Goal: Transaction & Acquisition: Purchase product/service

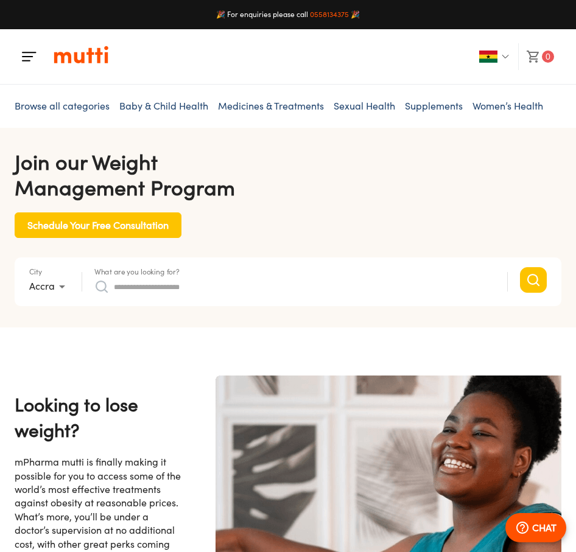
scroll to position [0, 317]
click at [505, 52] on button "button" at bounding box center [495, 56] width 47 height 27
click at [506, 55] on img "button" at bounding box center [505, 56] width 7 height 7
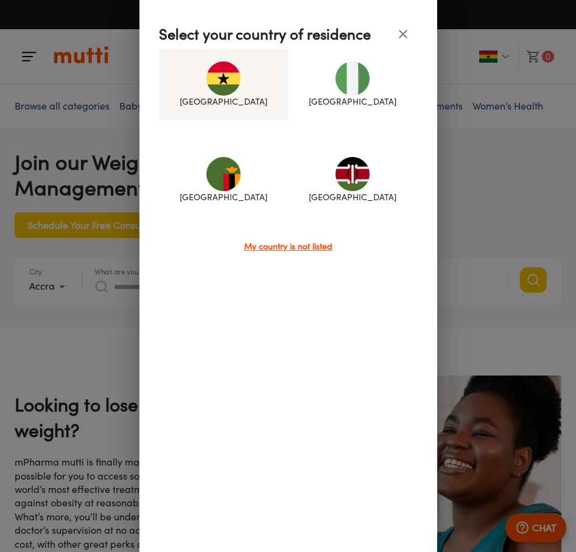
scroll to position [0, 950]
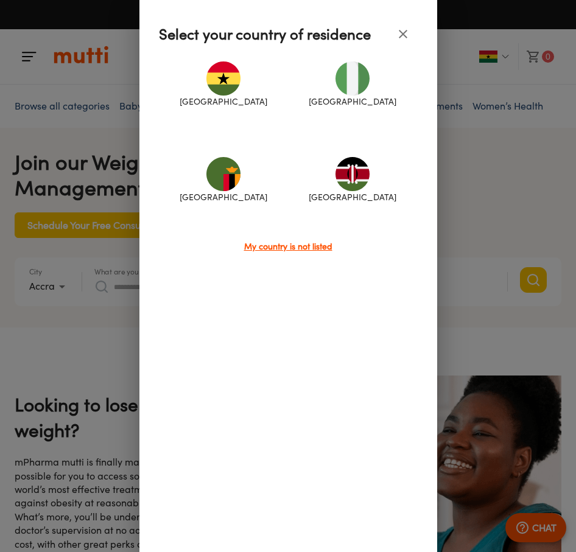
click at [399, 41] on icon "close" at bounding box center [403, 34] width 15 height 15
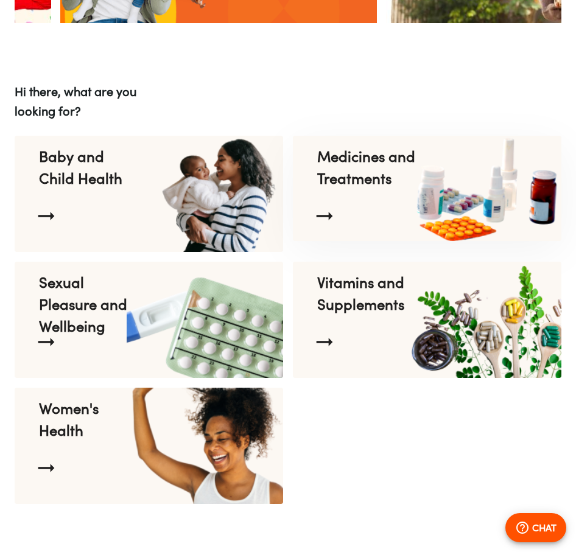
scroll to position [0, 1900]
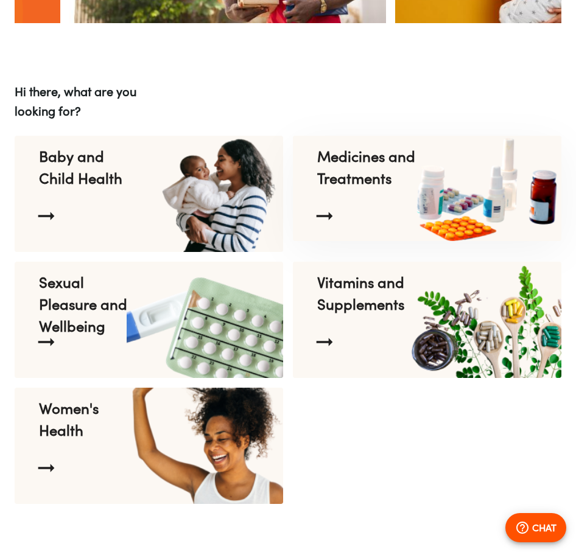
click at [391, 181] on p "Medicines and Treatments" at bounding box center [366, 168] width 99 height 44
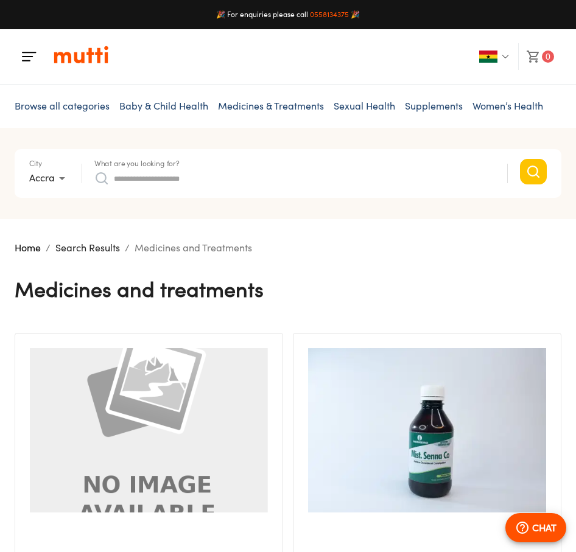
click at [180, 111] on link "Baby & Child Health" at bounding box center [163, 106] width 89 height 12
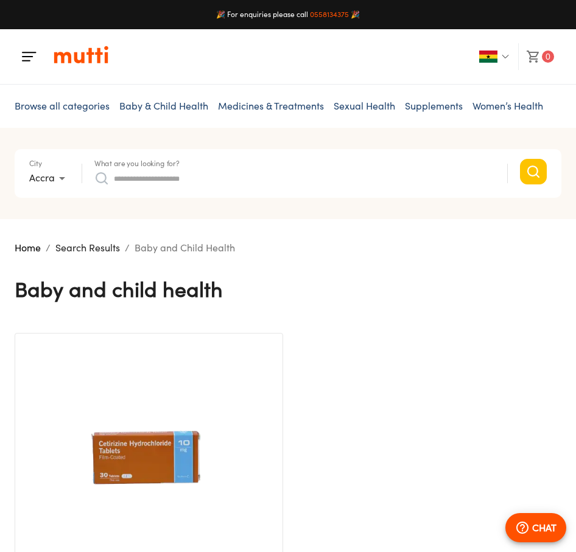
click at [381, 105] on link "Sexual Health" at bounding box center [364, 106] width 61 height 12
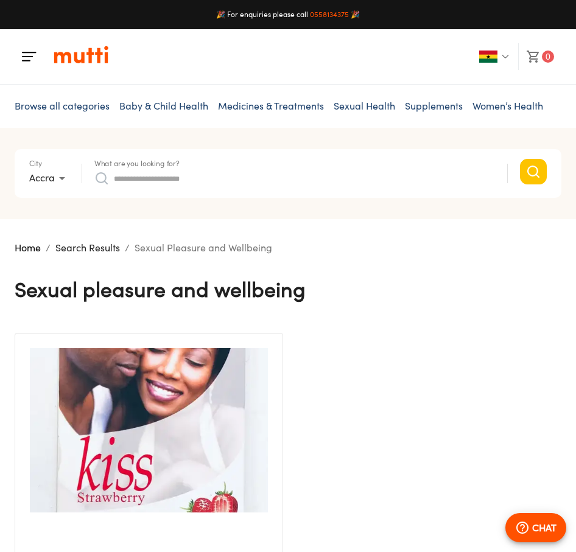
click at [148, 108] on link "Baby & Child Health" at bounding box center [163, 106] width 89 height 12
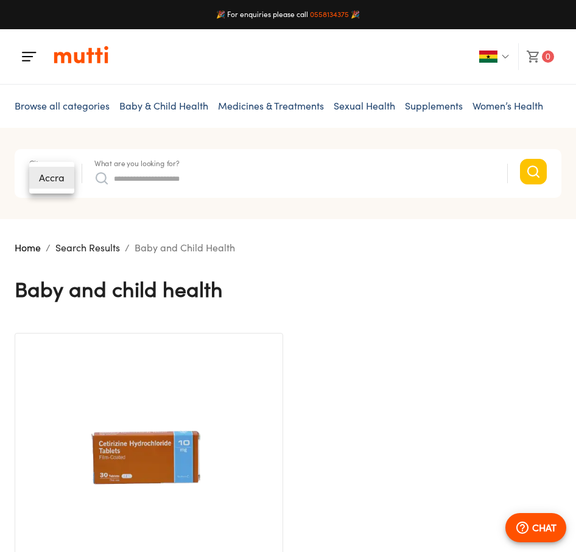
click at [51, 181] on body "🎉 For enquiries please call 0558134375 🎉 0 Browse all categories Baby & Child H…" at bounding box center [288, 430] width 576 height 861
click at [51, 181] on li "Accra" at bounding box center [51, 178] width 45 height 22
click at [28, 51] on img "button" at bounding box center [29, 56] width 15 height 15
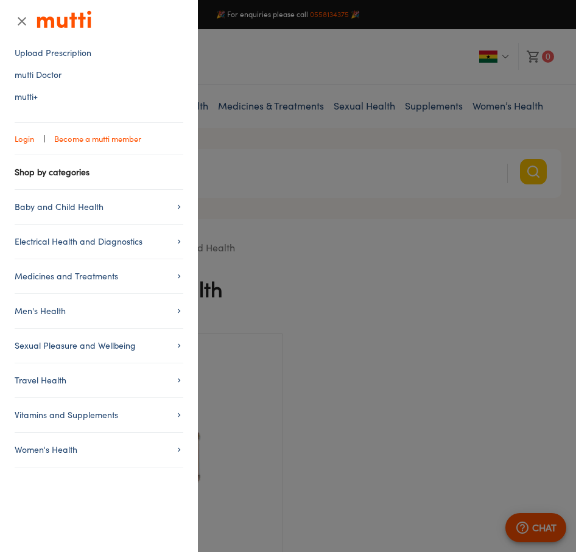
click at [49, 77] on link "mutti Doctor" at bounding box center [99, 75] width 169 height 12
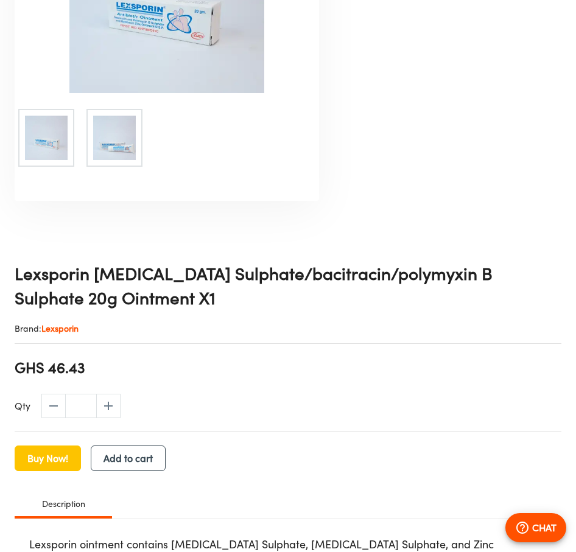
scroll to position [396, 0]
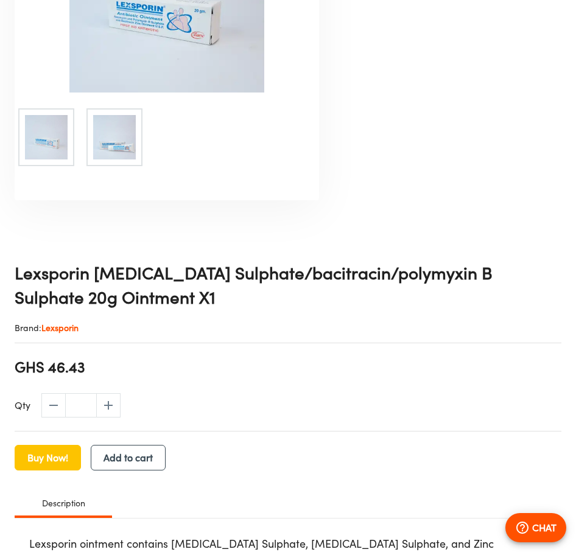
click at [77, 368] on span "GHS 46.43" at bounding box center [50, 367] width 71 height 21
copy span "GHS 46.43"
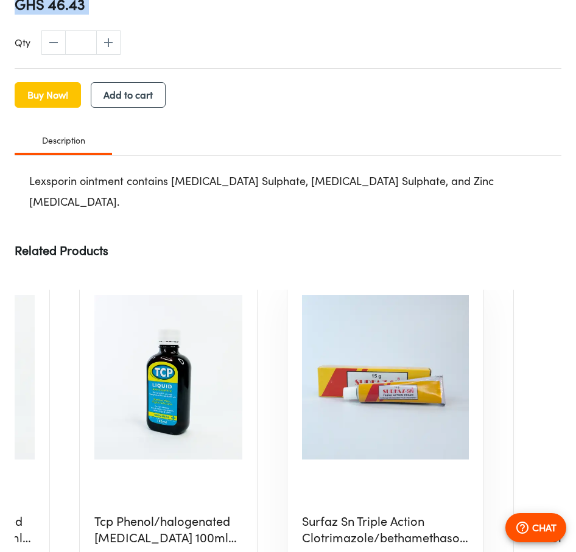
scroll to position [10, 143]
click at [369, 469] on div at bounding box center [393, 481] width 182 height 25
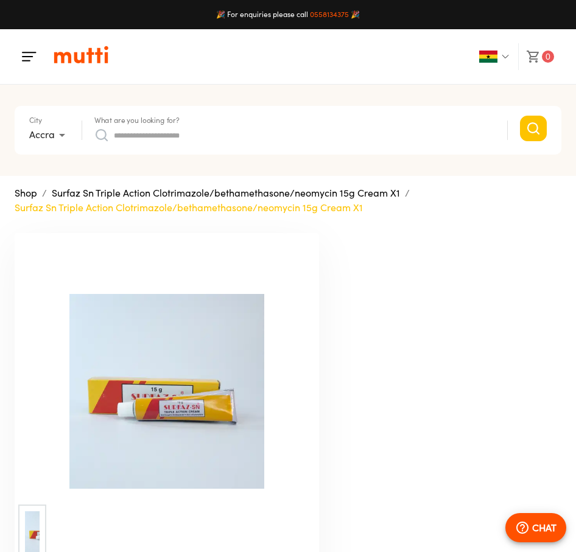
click at [52, 141] on li "Accra" at bounding box center [51, 135] width 45 height 22
click at [29, 58] on img "button" at bounding box center [29, 56] width 15 height 15
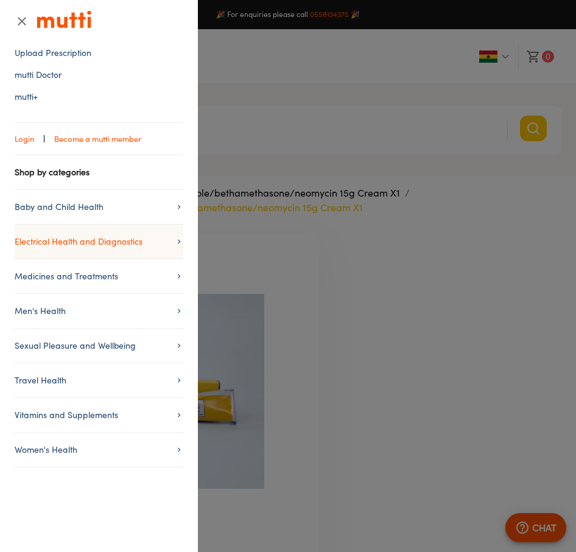
click at [144, 246] on span "Electrical Health and Diagnostics" at bounding box center [99, 241] width 169 height 15
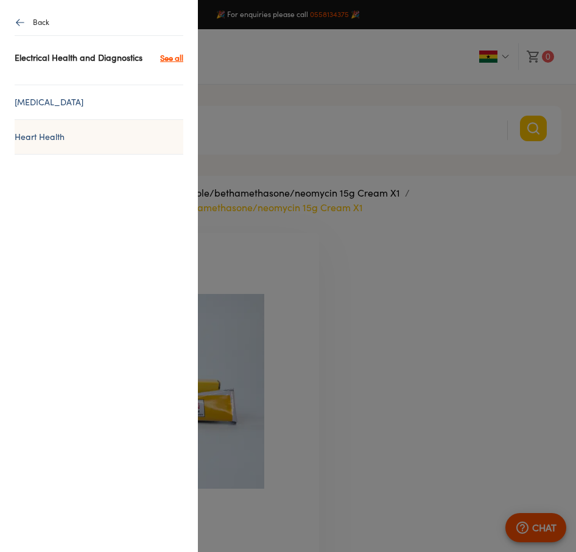
click at [52, 155] on li "Heart Health" at bounding box center [99, 136] width 169 height 35
click at [51, 144] on link "Heart Health" at bounding box center [99, 137] width 169 height 15
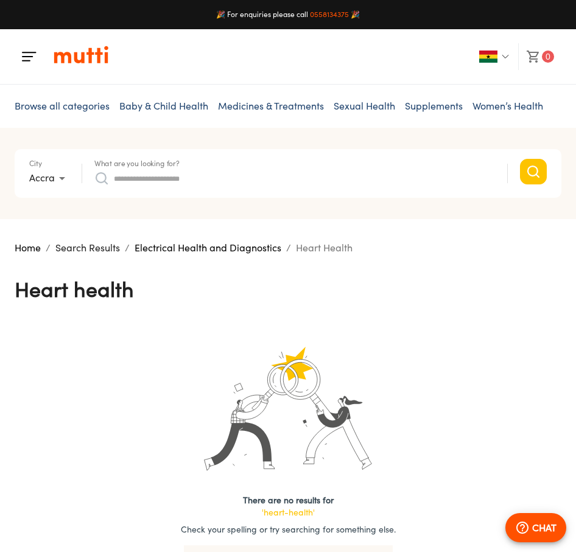
click at [21, 55] on button "button" at bounding box center [29, 56] width 29 height 29
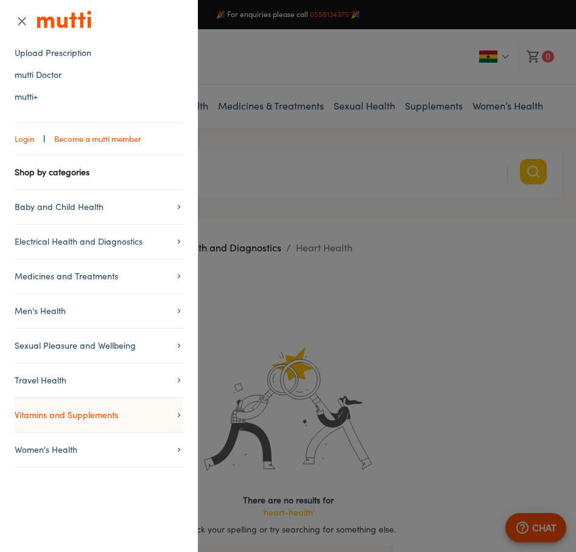
click at [127, 412] on span "Vitamins and Supplements" at bounding box center [99, 415] width 169 height 15
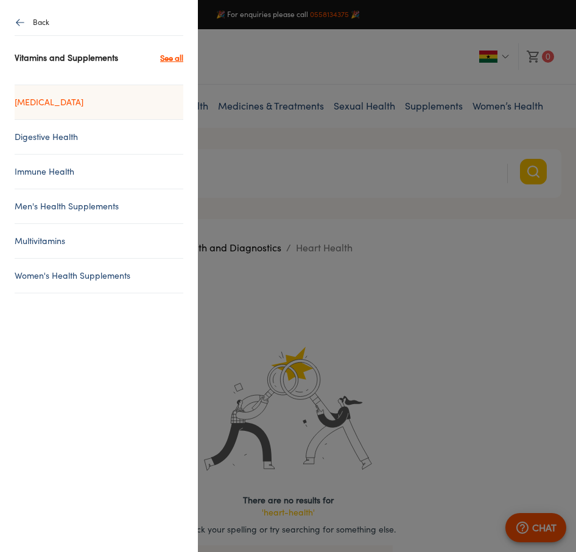
click at [58, 97] on link "[MEDICAL_DATA]" at bounding box center [99, 102] width 169 height 15
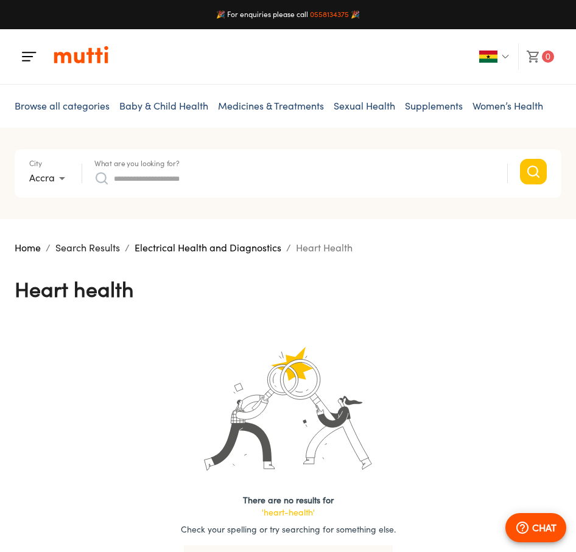
click at [32, 64] on button "button" at bounding box center [29, 56] width 29 height 29
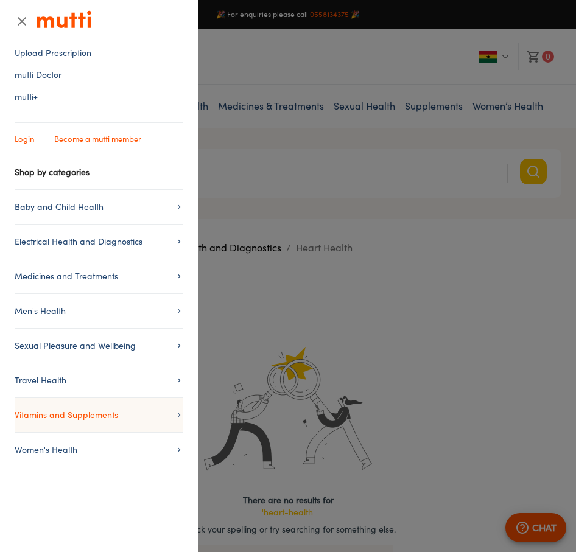
click at [103, 413] on span "Vitamins and Supplements" at bounding box center [99, 415] width 169 height 15
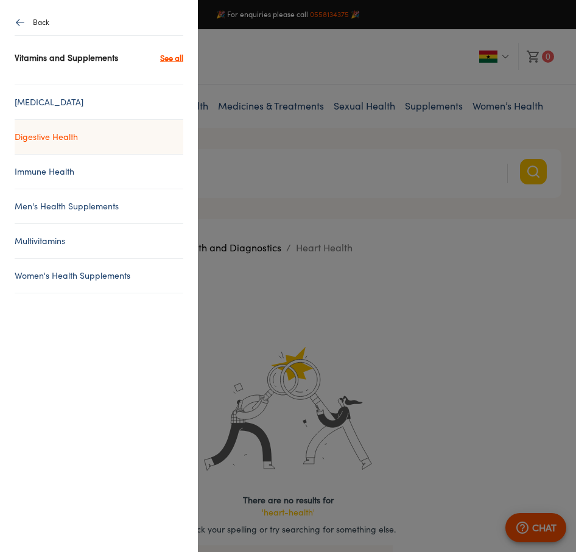
click at [75, 135] on link "Digestive Health" at bounding box center [99, 137] width 169 height 15
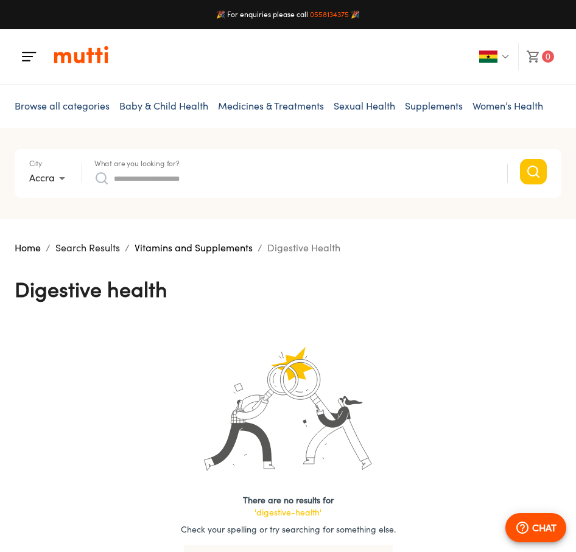
click at [185, 109] on link "Baby & Child Health" at bounding box center [163, 106] width 89 height 12
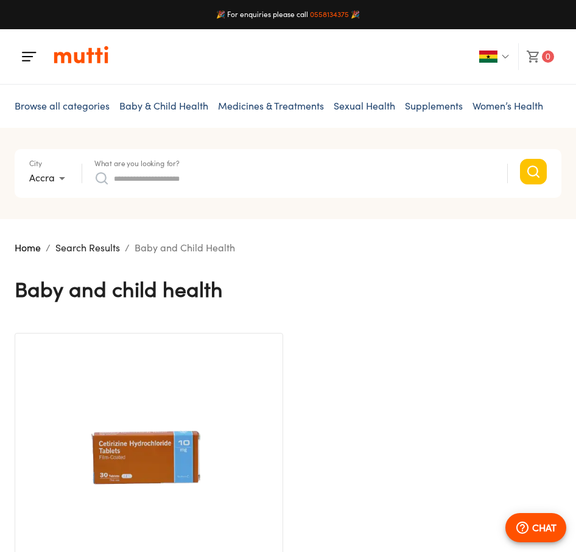
click at [496, 61] on img "button" at bounding box center [488, 57] width 18 height 12
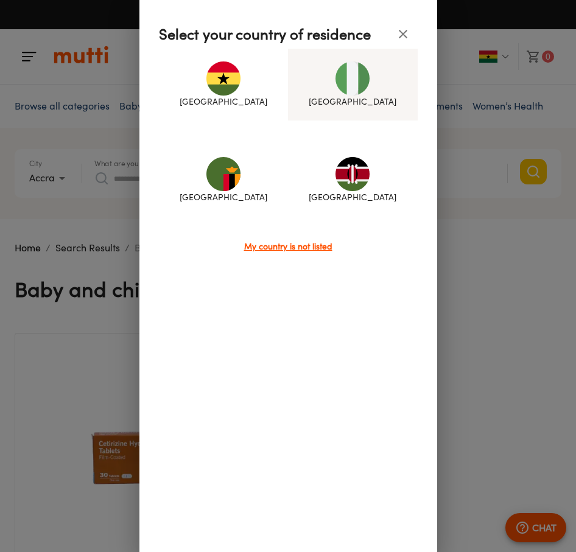
click at [367, 117] on div "[GEOGRAPHIC_DATA]" at bounding box center [353, 85] width 130 height 72
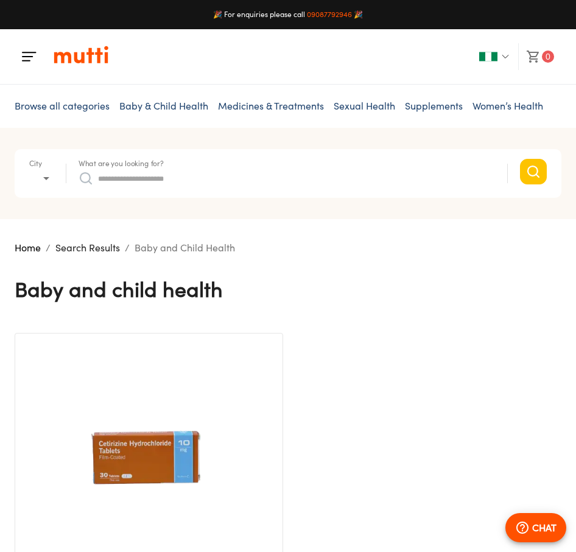
type input "*"
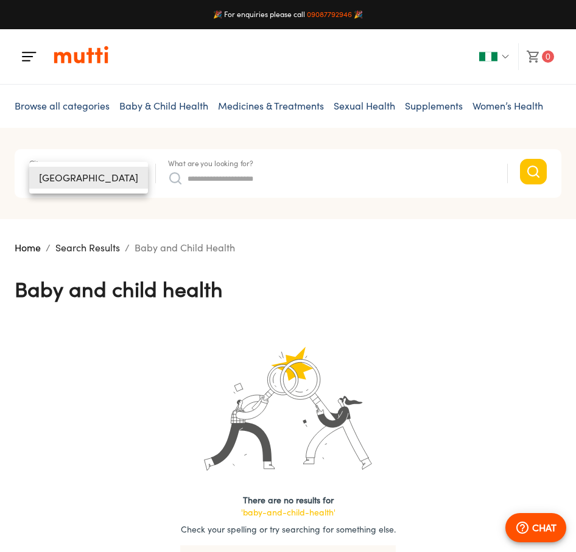
click at [55, 177] on body "🎉 For enquiries please call [PHONE_NUMBER] 🎉 0 Browse all categories Baby & Chi…" at bounding box center [288, 424] width 576 height 848
click at [55, 177] on li "[GEOGRAPHIC_DATA]" at bounding box center [88, 178] width 119 height 22
click at [437, 108] on link "Supplements" at bounding box center [434, 106] width 58 height 12
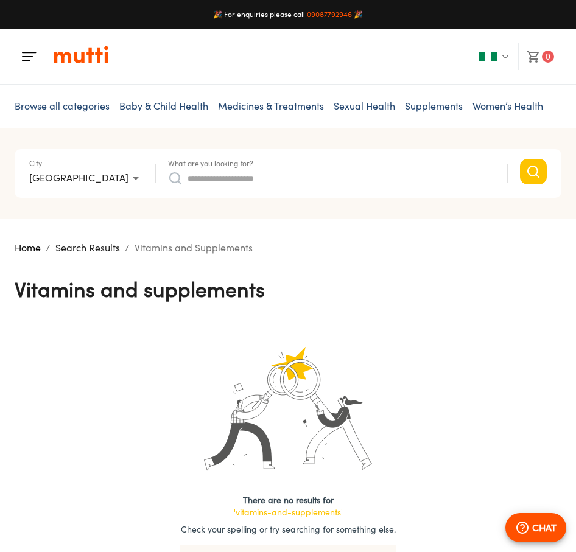
click at [177, 103] on link "Baby & Child Health" at bounding box center [163, 106] width 89 height 12
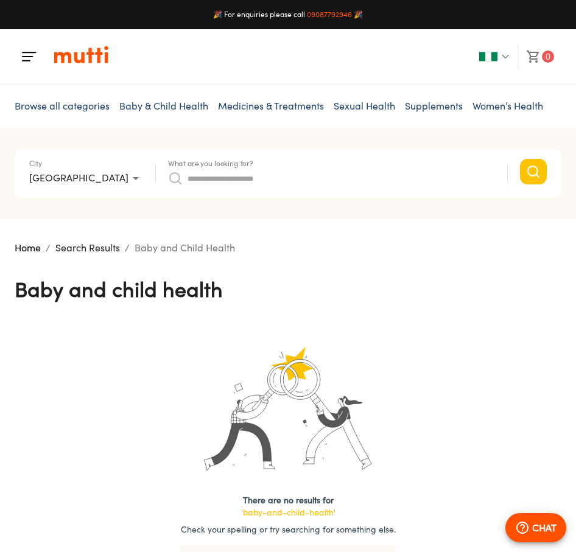
click at [82, 103] on span "Browse all categories" at bounding box center [62, 106] width 95 height 12
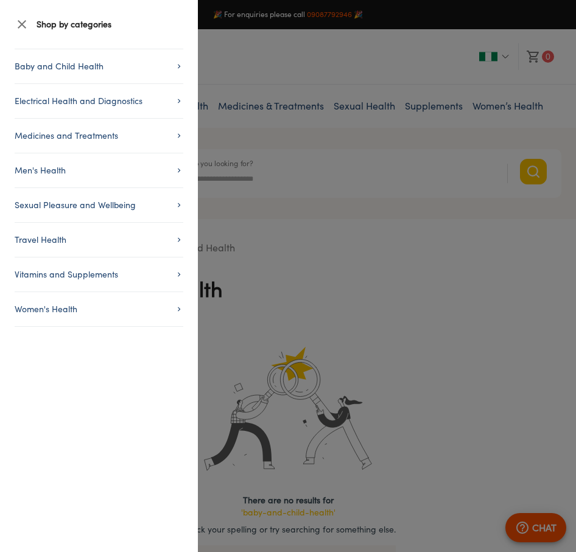
click at [343, 247] on div at bounding box center [288, 276] width 576 height 552
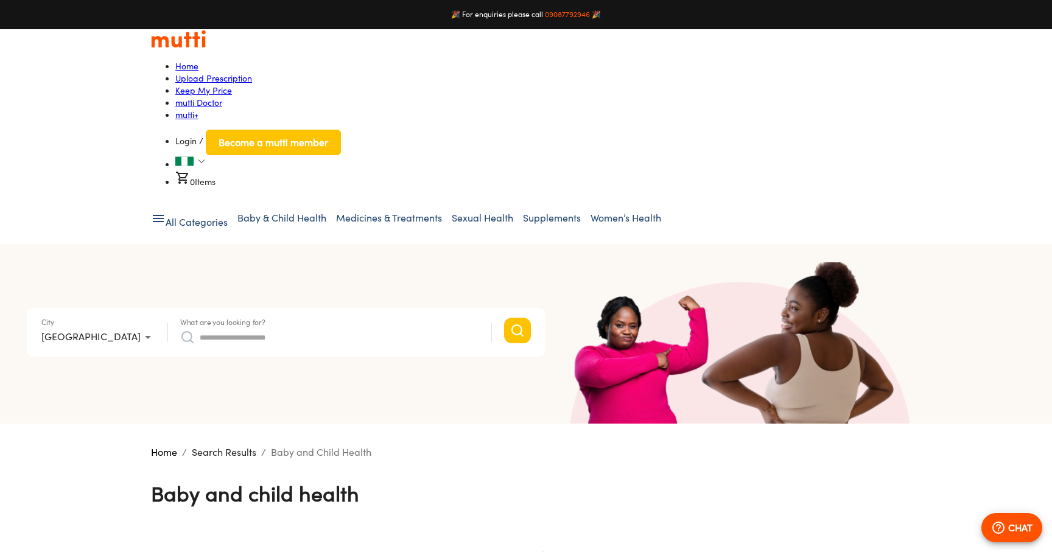
click at [264, 328] on input "What are you looking for?" at bounding box center [339, 337] width 279 height 19
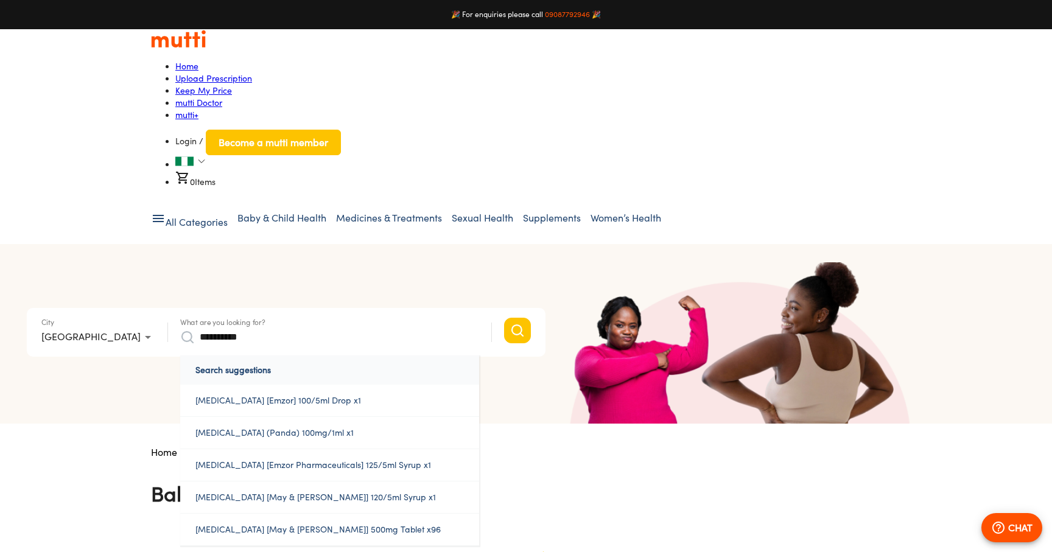
type input "**********"
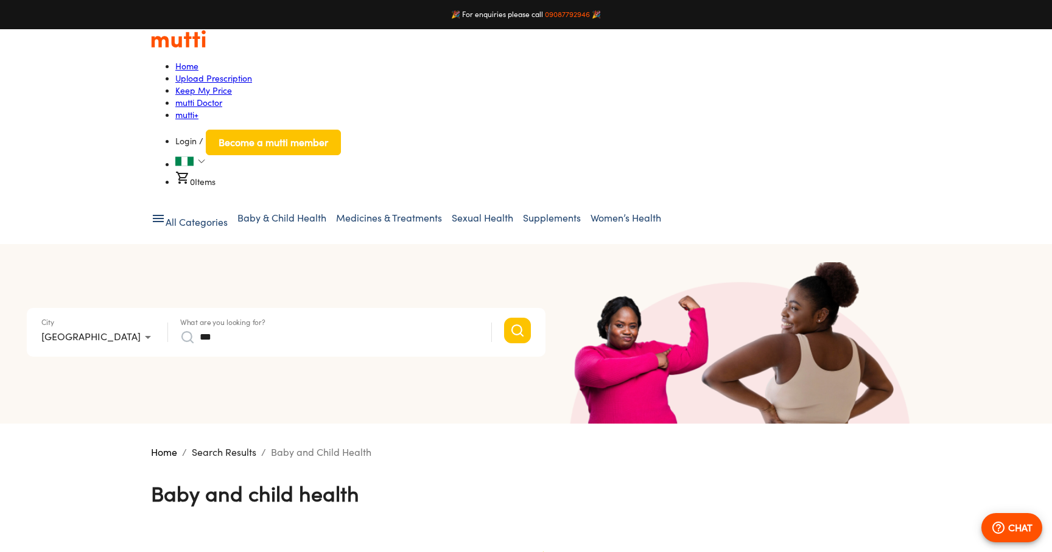
type input "****"
type input "*"
type input "**********"
click at [295, 385] on link "Malanil (Atovaquone/Proguanil Hydrochloride) 250/100mg Tablet x12" at bounding box center [329, 407] width 299 height 44
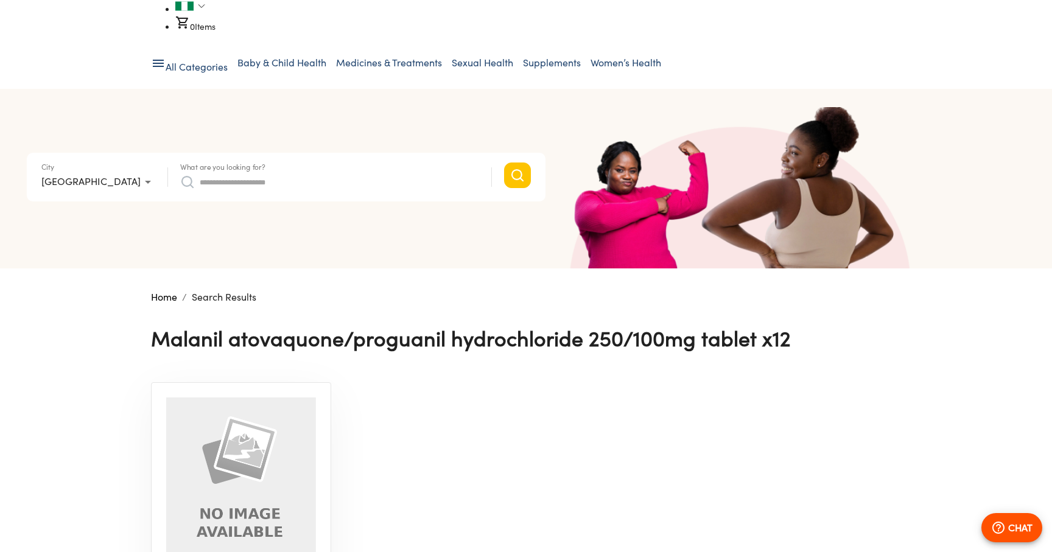
scroll to position [152, 0]
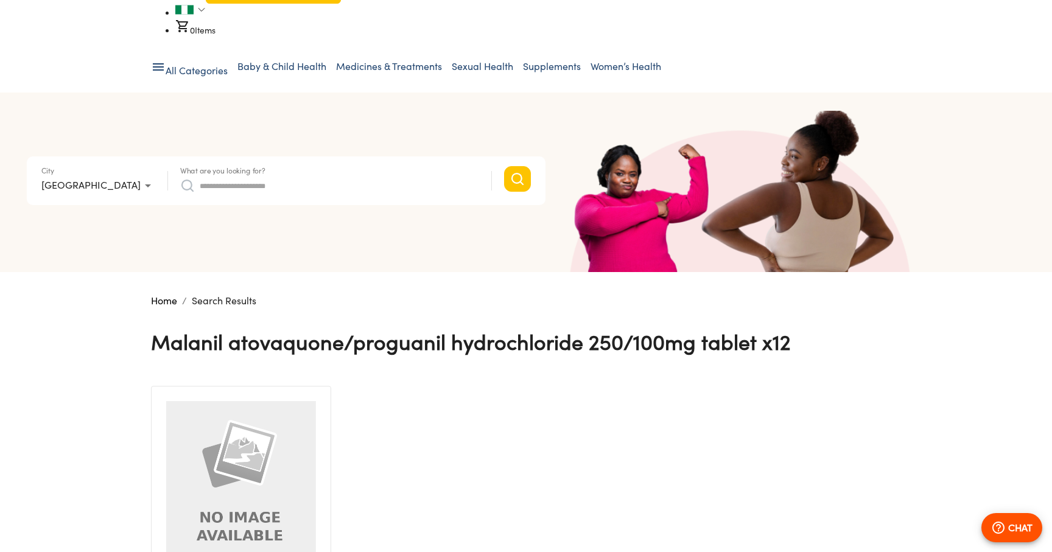
click at [50, 95] on body "🎉 For enquiries please call [PHONE_NUMBER] 🎉 Home Upload Prescription Keep My P…" at bounding box center [526, 387] width 1052 height 1078
click at [471, 331] on div at bounding box center [526, 276] width 1052 height 552
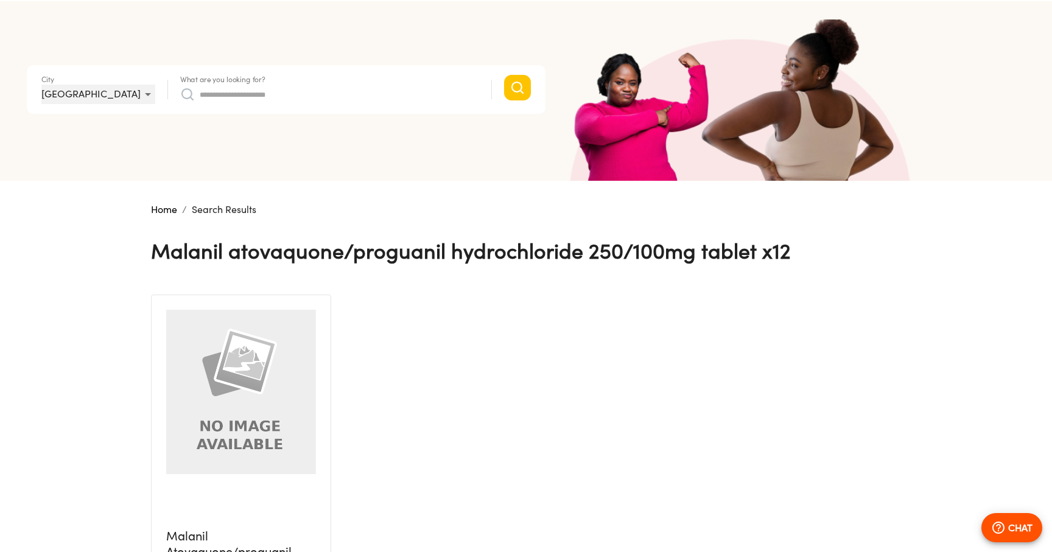
scroll to position [258, 0]
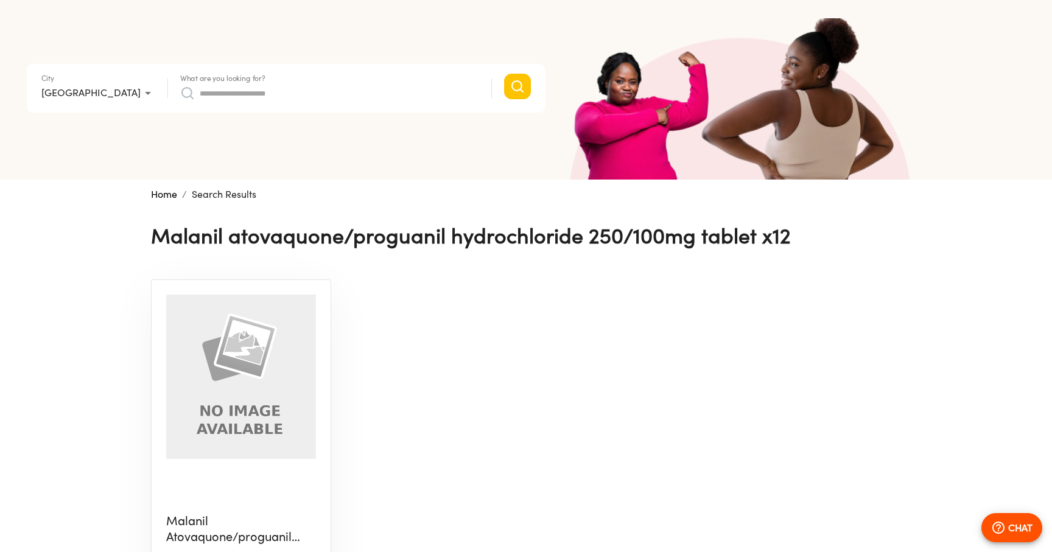
click at [279, 349] on img at bounding box center [241, 377] width 150 height 164
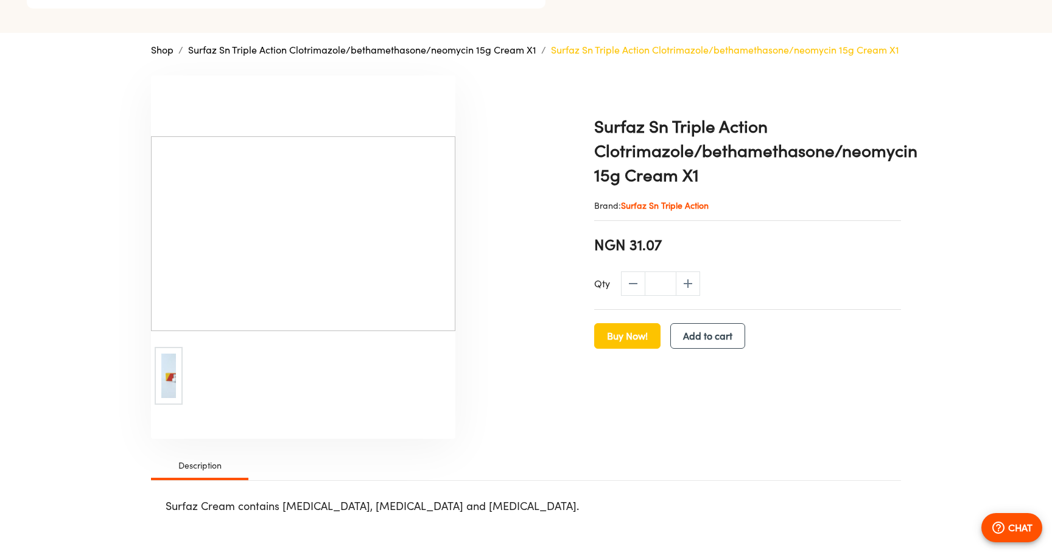
type input "*"
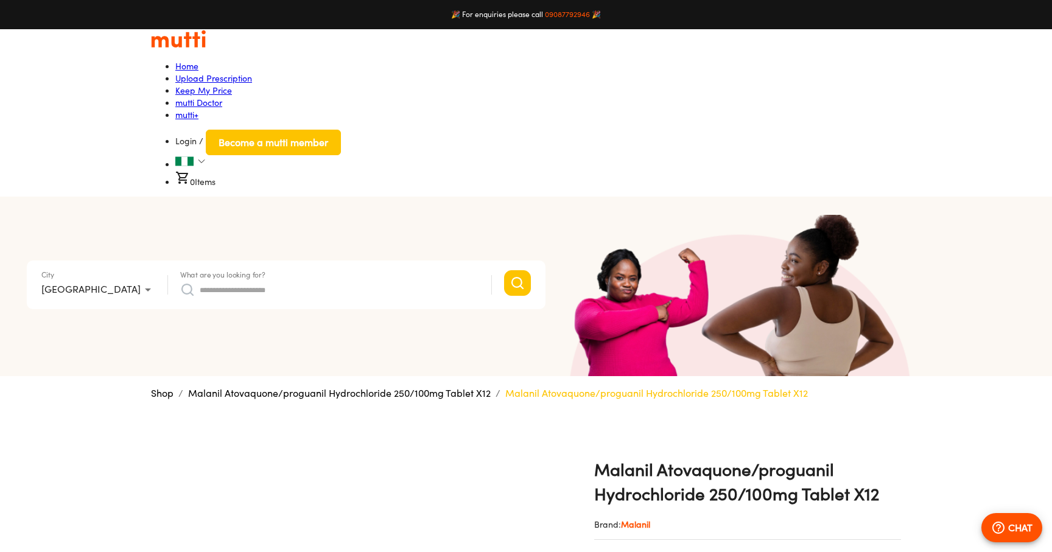
click at [194, 155] on img at bounding box center [184, 161] width 18 height 12
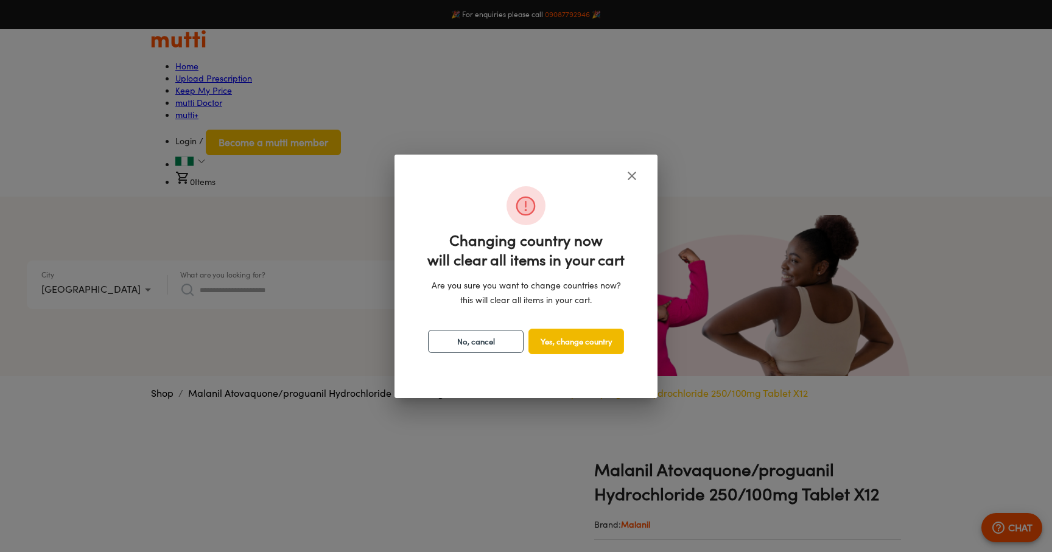
click at [575, 344] on span "Yes, change country" at bounding box center [576, 341] width 94 height 15
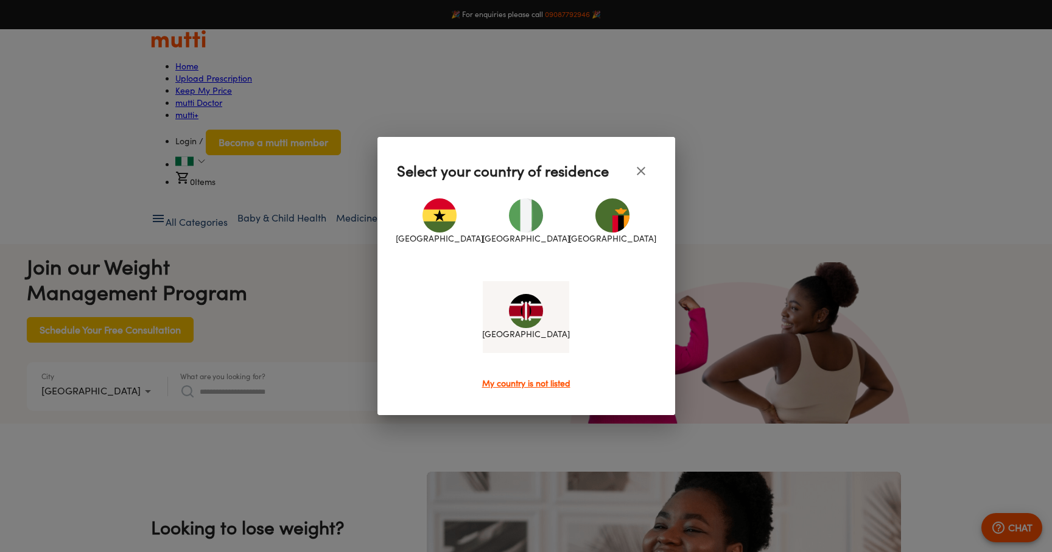
scroll to position [0, 633]
click at [536, 328] on img at bounding box center [526, 311] width 34 height 34
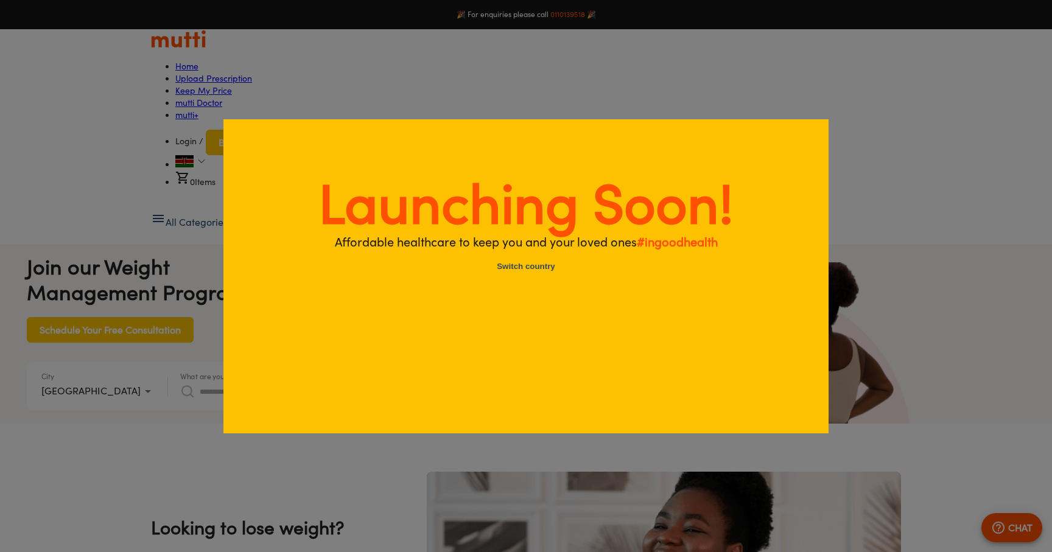
scroll to position [0, 0]
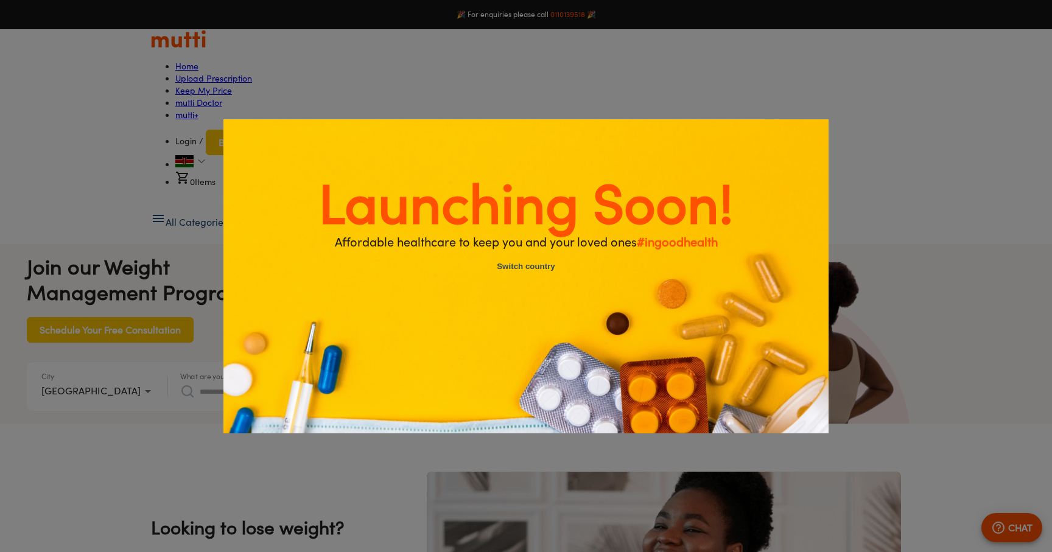
click at [575, 197] on div "Launching Soon!" at bounding box center [526, 276] width 1052 height 552
click at [540, 272] on button "Switch country" at bounding box center [526, 268] width 102 height 26
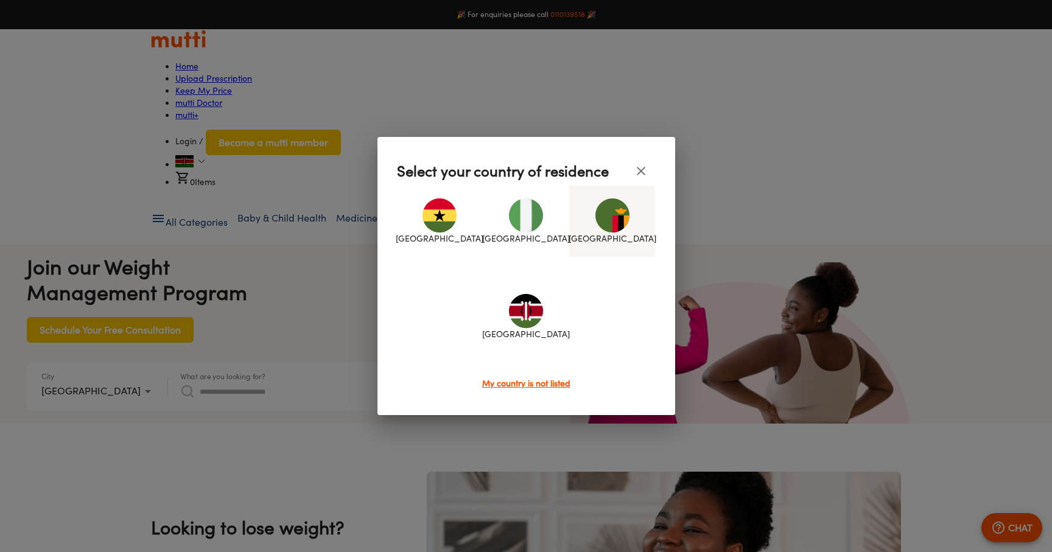
click at [575, 231] on img at bounding box center [612, 215] width 34 height 34
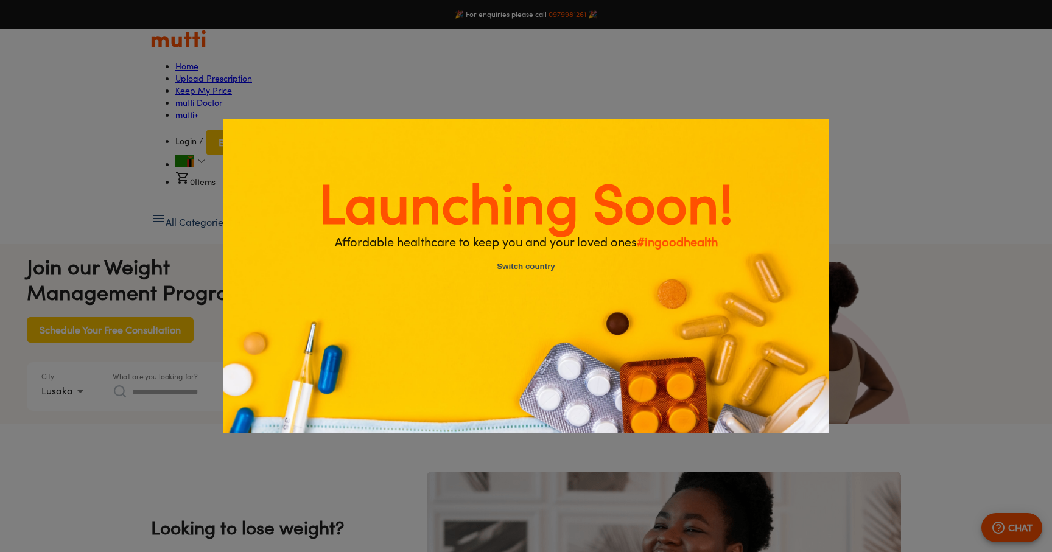
click at [532, 267] on button "Switch country" at bounding box center [526, 268] width 102 height 26
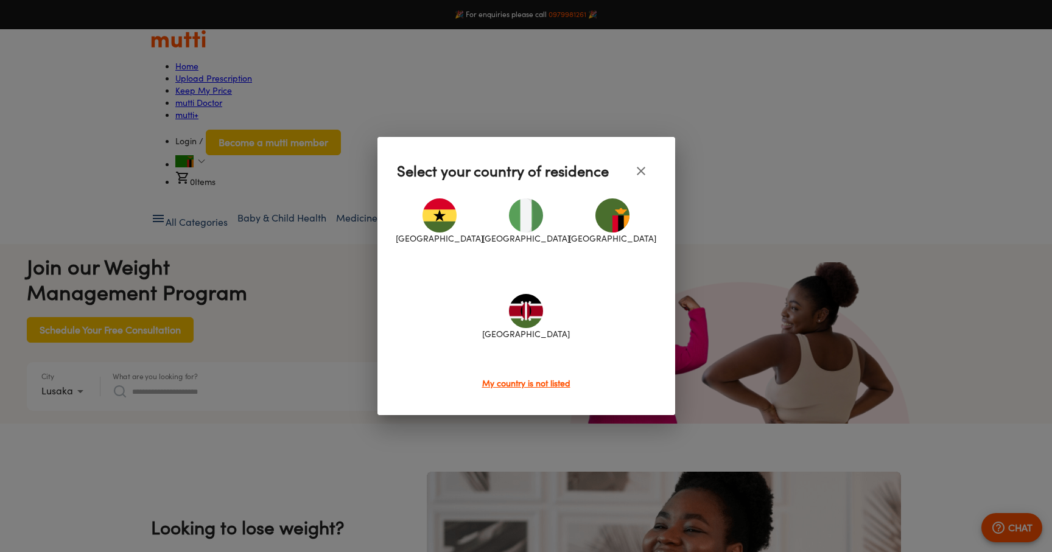
click at [207, 301] on div at bounding box center [526, 276] width 1052 height 552
click at [575, 169] on button "close" at bounding box center [641, 170] width 29 height 29
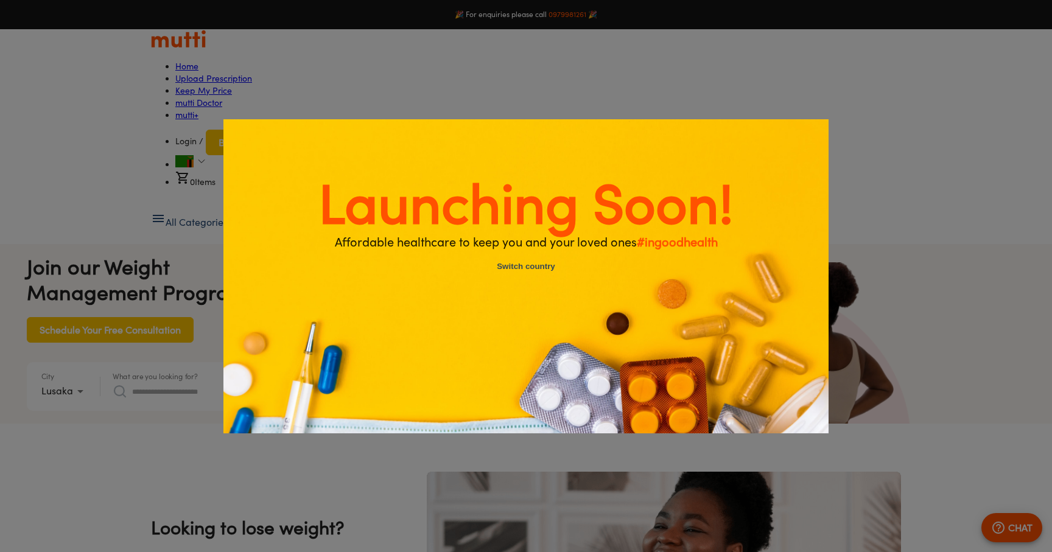
click at [523, 273] on button "Switch country" at bounding box center [526, 268] width 102 height 26
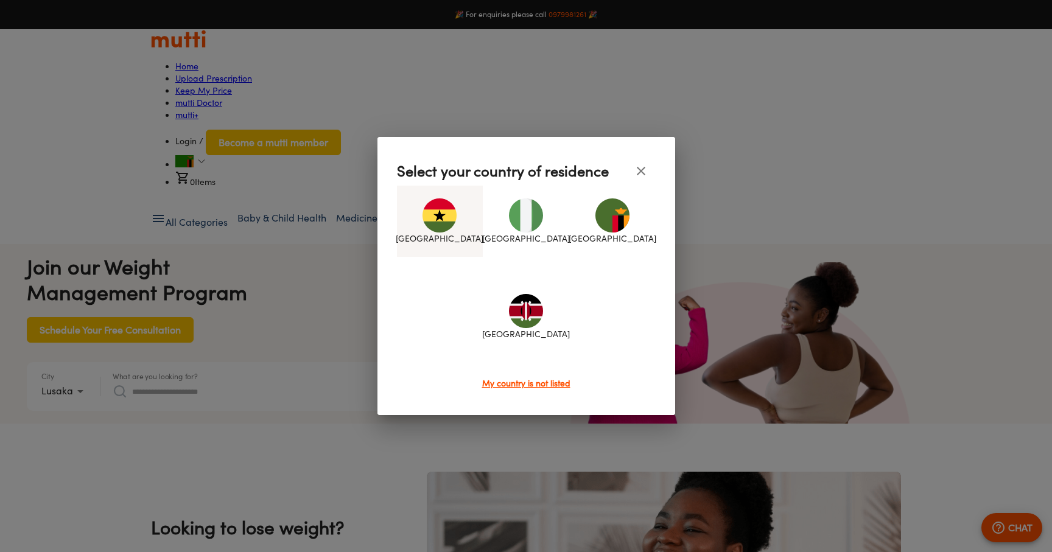
click at [438, 227] on img at bounding box center [440, 215] width 34 height 34
type input "*"
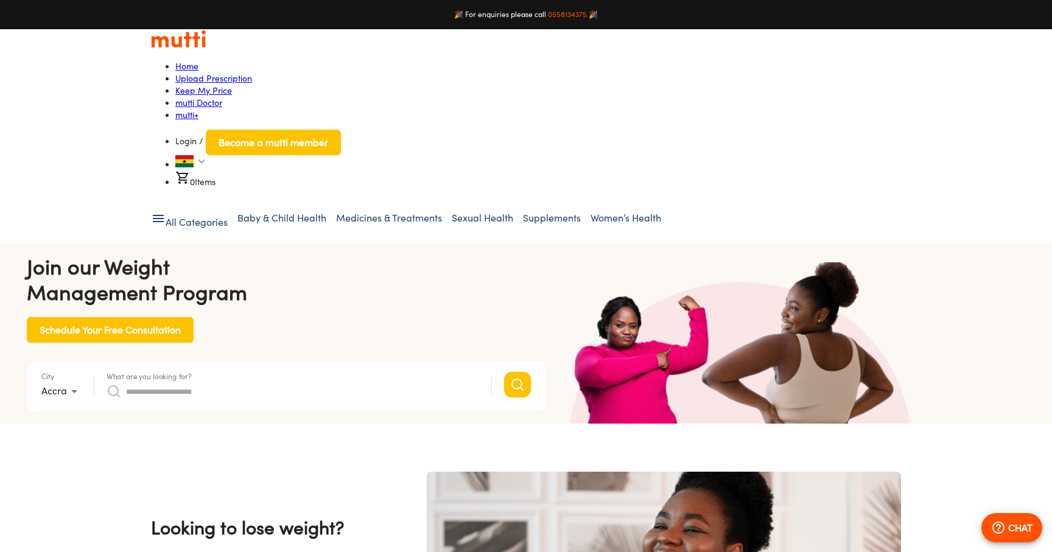
click at [185, 382] on input "What are you looking for?" at bounding box center [302, 391] width 353 height 19
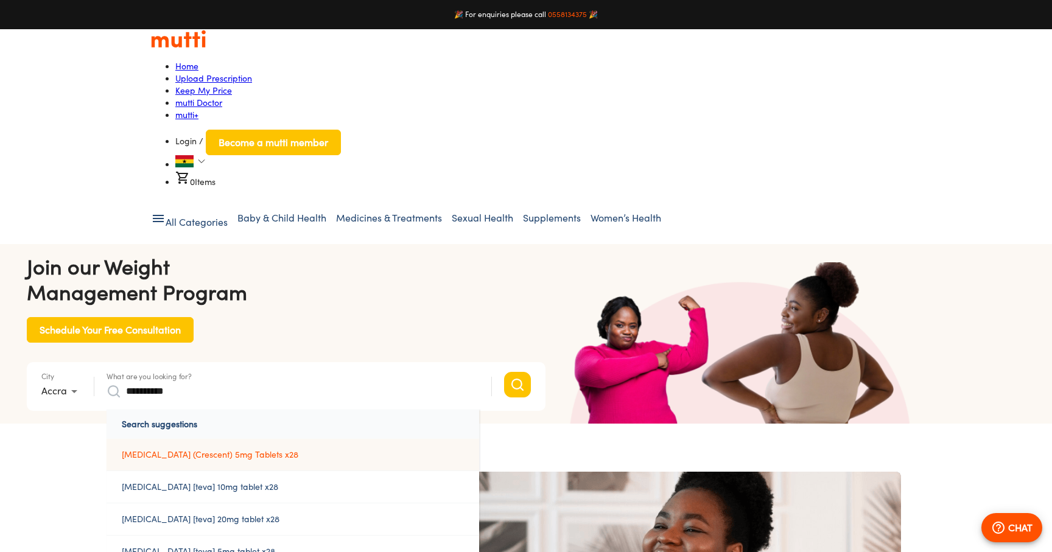
scroll to position [0, 633]
type input "**********"
click at [191, 439] on link "[MEDICAL_DATA] (Crescent) 5mg Tablets x28" at bounding box center [293, 455] width 373 height 32
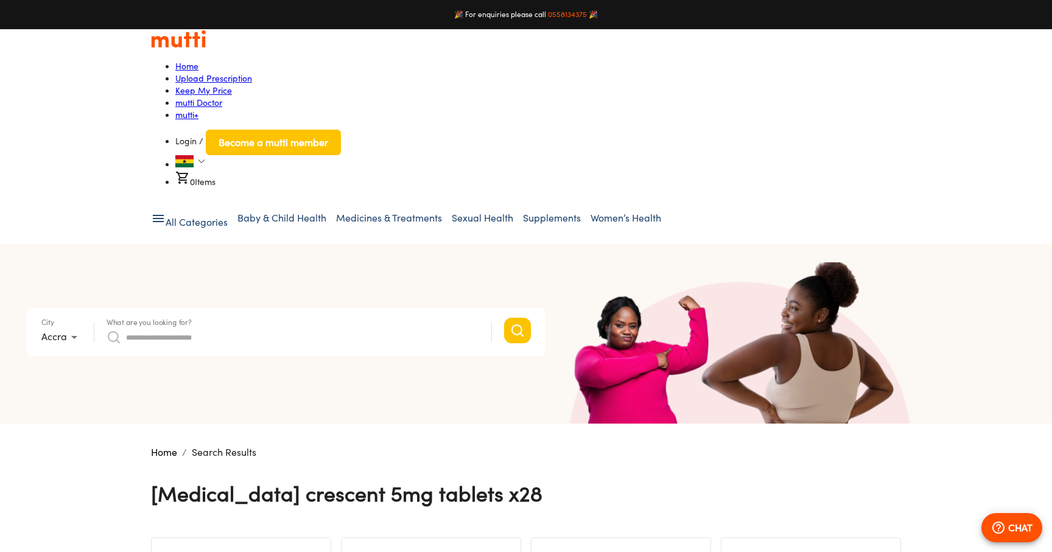
click at [169, 328] on input "What are you looking for?" at bounding box center [302, 337] width 353 height 19
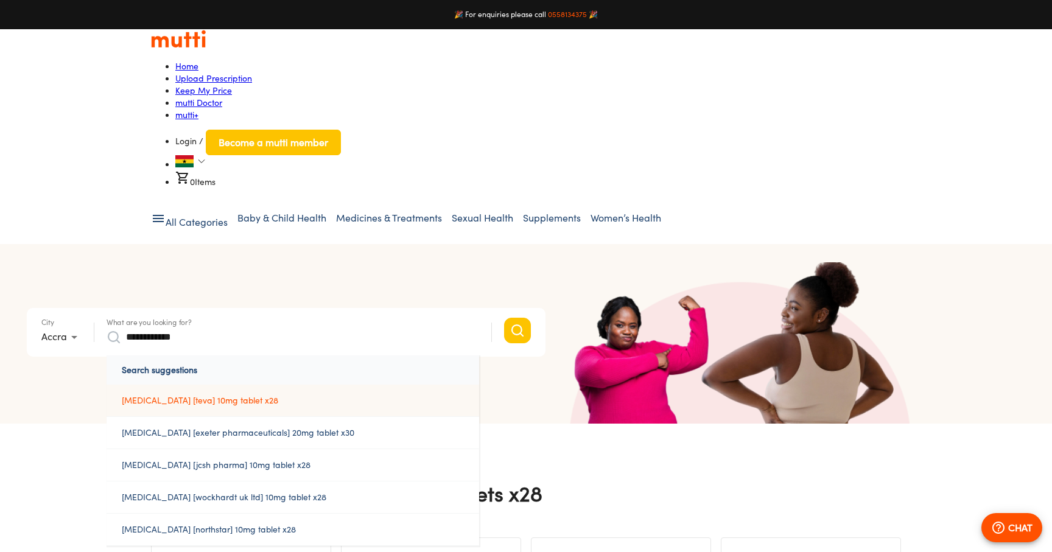
type input "**********"
click at [170, 385] on a%2010mg%20tablet%20x28"] "[MEDICAL_DATA] [teva] 10mg tablet x28" at bounding box center [293, 401] width 373 height 32
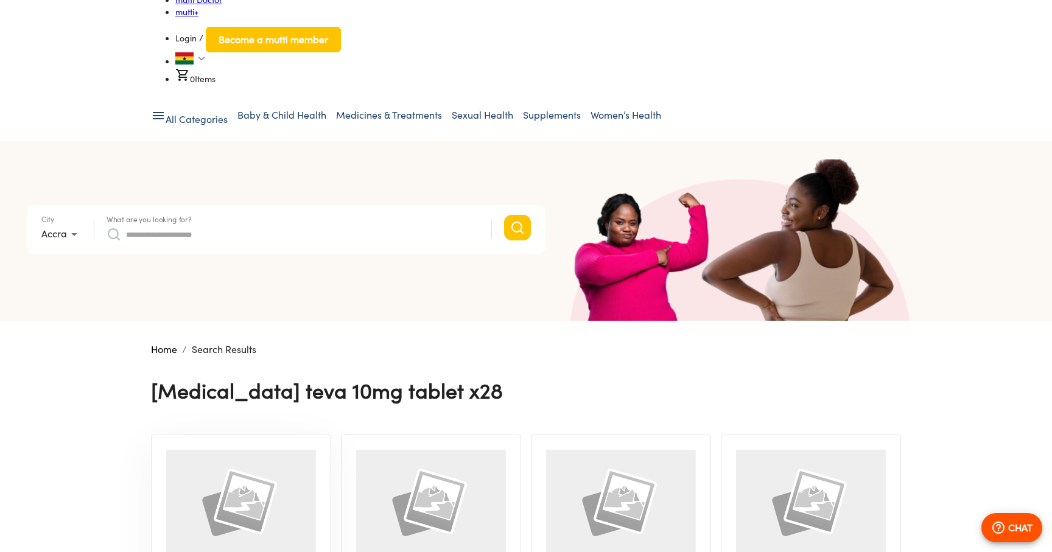
scroll to position [99, 0]
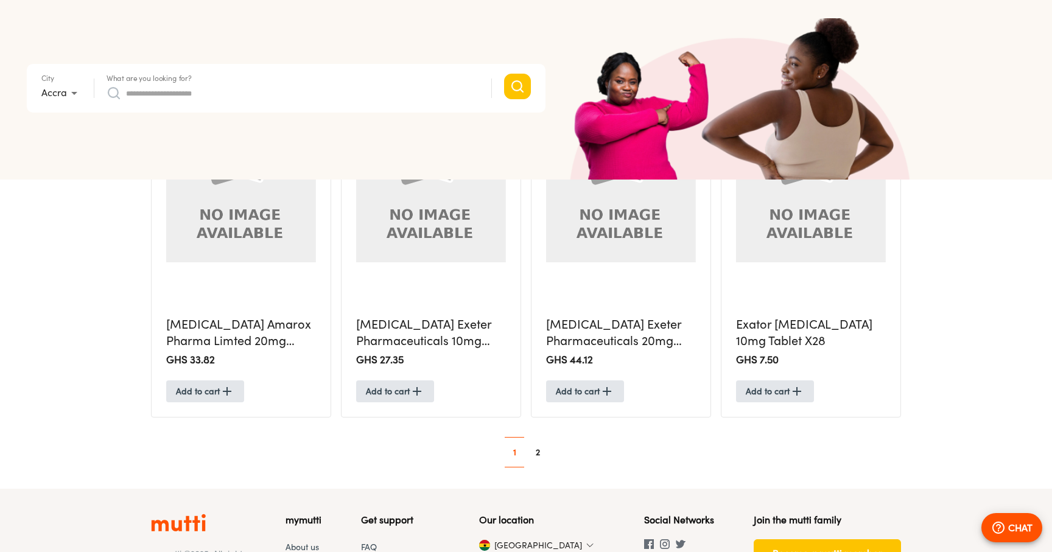
click at [535, 443] on link "2" at bounding box center [537, 452] width 19 height 19
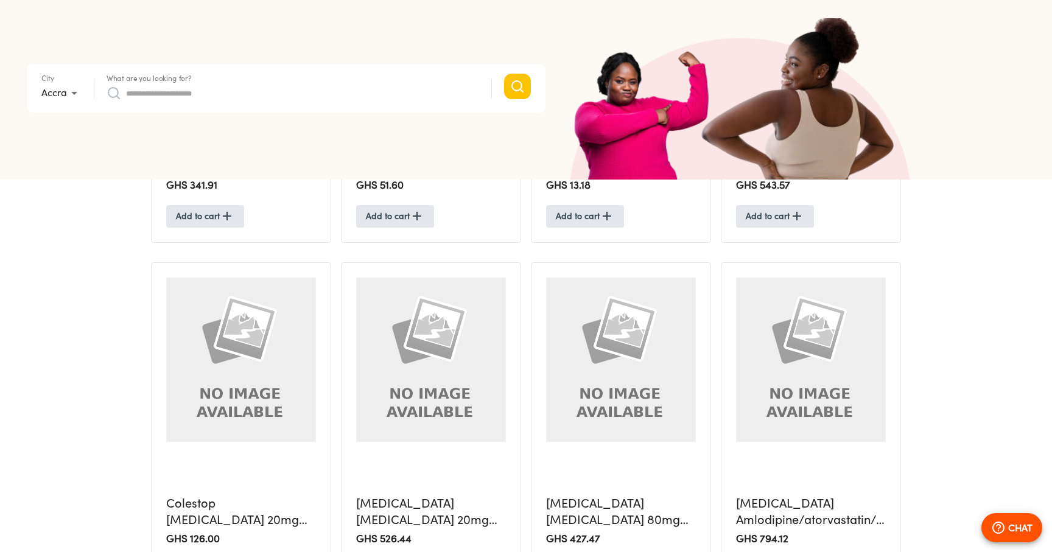
scroll to position [654, 0]
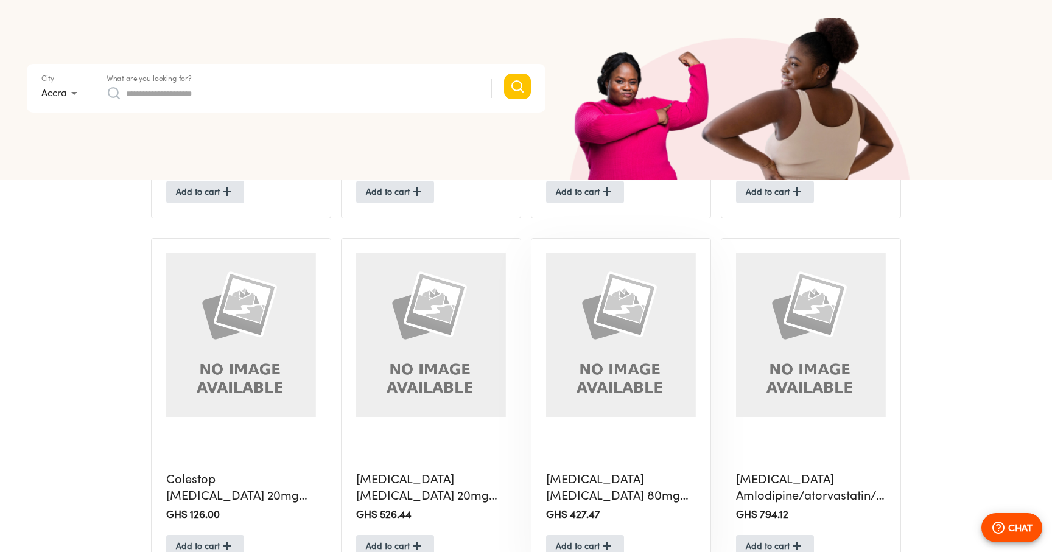
click at [575, 471] on h5 "[MEDICAL_DATA] [MEDICAL_DATA] 80mg Tablet X30" at bounding box center [621, 487] width 150 height 32
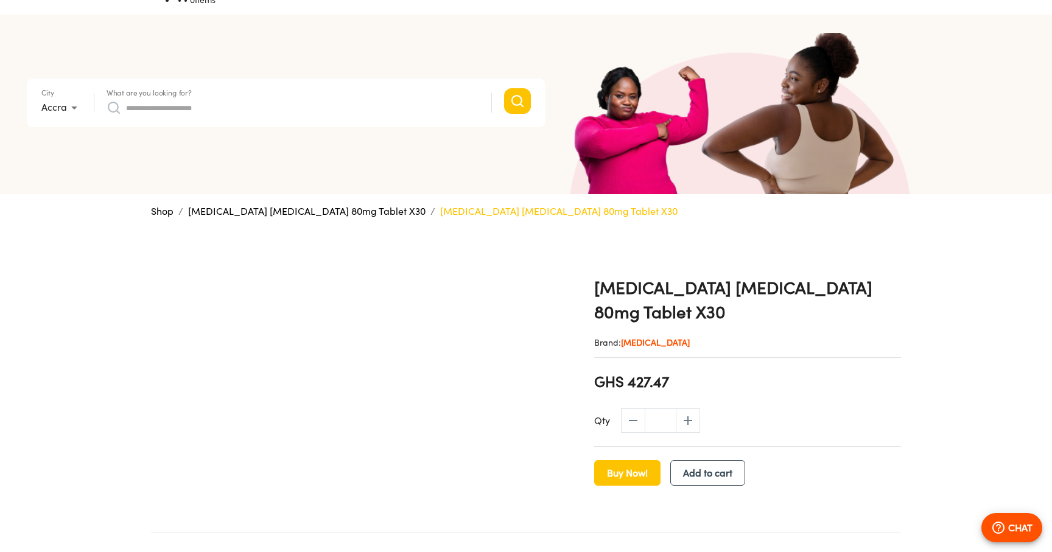
scroll to position [186, 0]
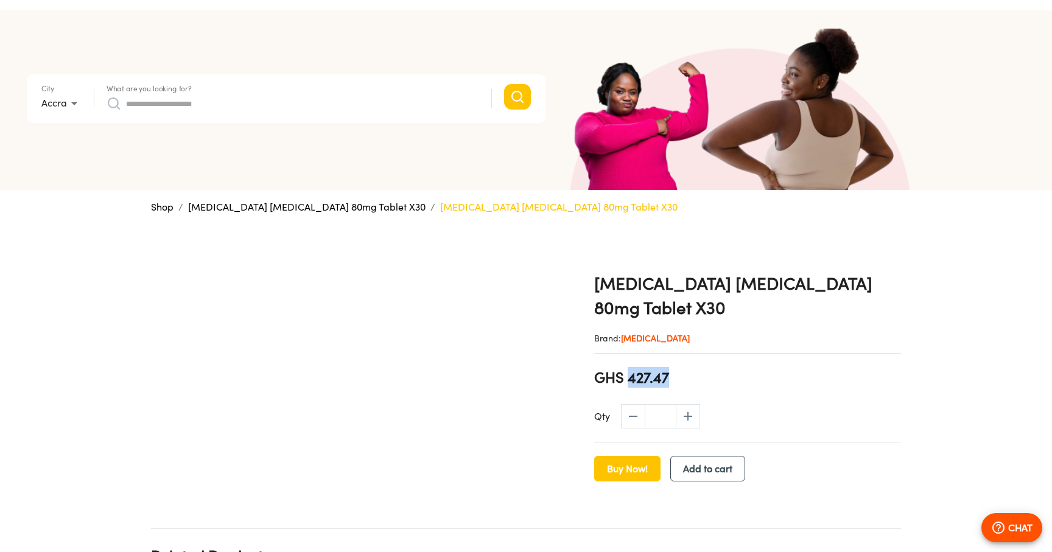
drag, startPoint x: 681, startPoint y: 264, endPoint x: 633, endPoint y: 265, distance: 47.5
click at [575, 367] on section "GHS 427.47" at bounding box center [747, 377] width 307 height 21
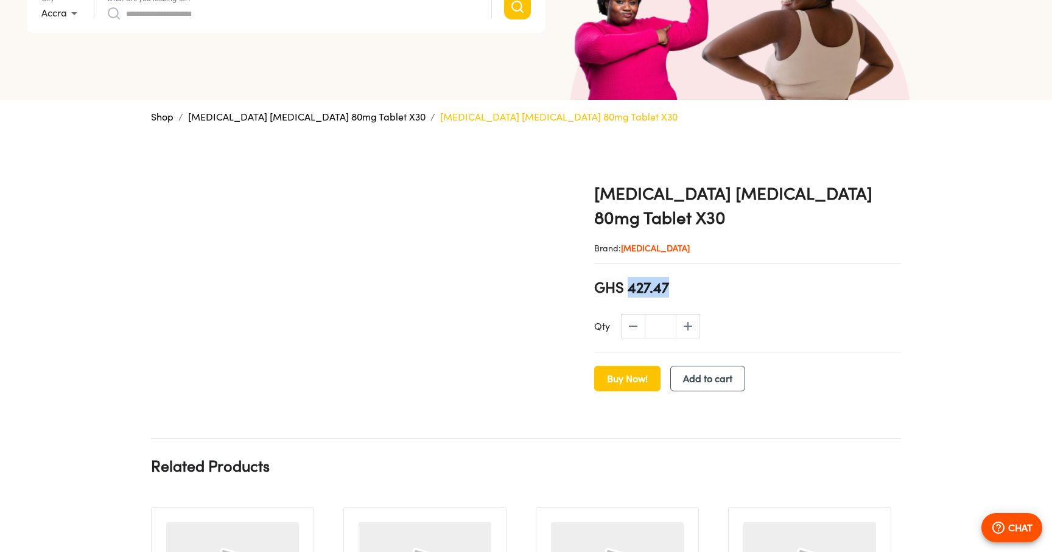
scroll to position [273, 0]
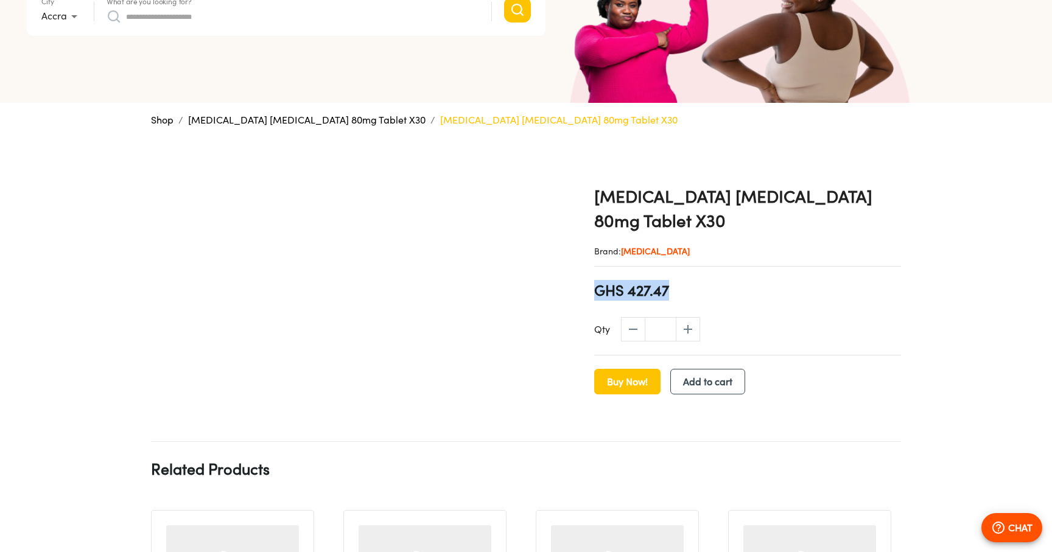
click at [575, 280] on span "GHS 427.47" at bounding box center [631, 290] width 75 height 21
copy span "GHS 427.47"
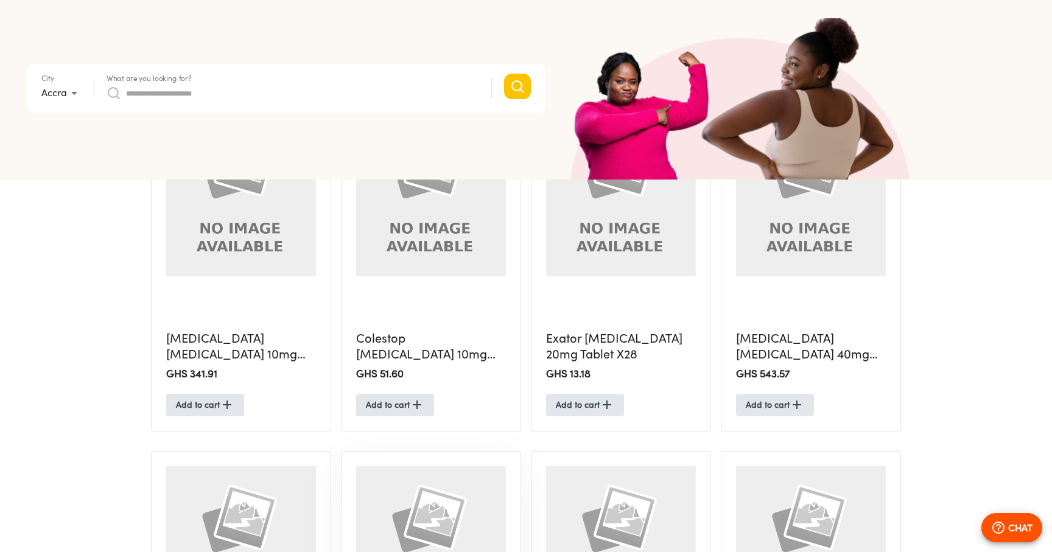
scroll to position [402, 0]
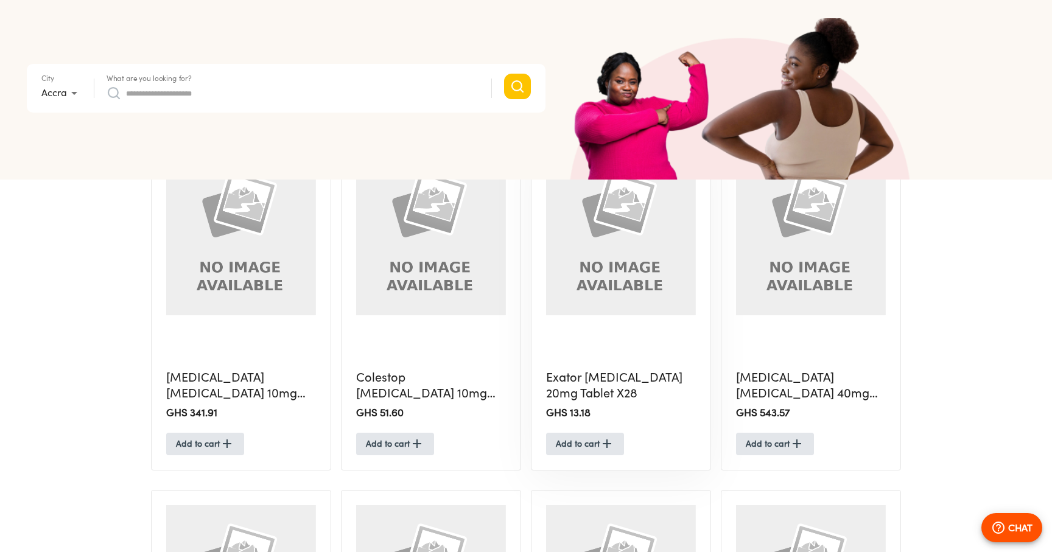
click at [575, 370] on h5 "Exator [MEDICAL_DATA] 20mg Tablet X28" at bounding box center [621, 386] width 150 height 32
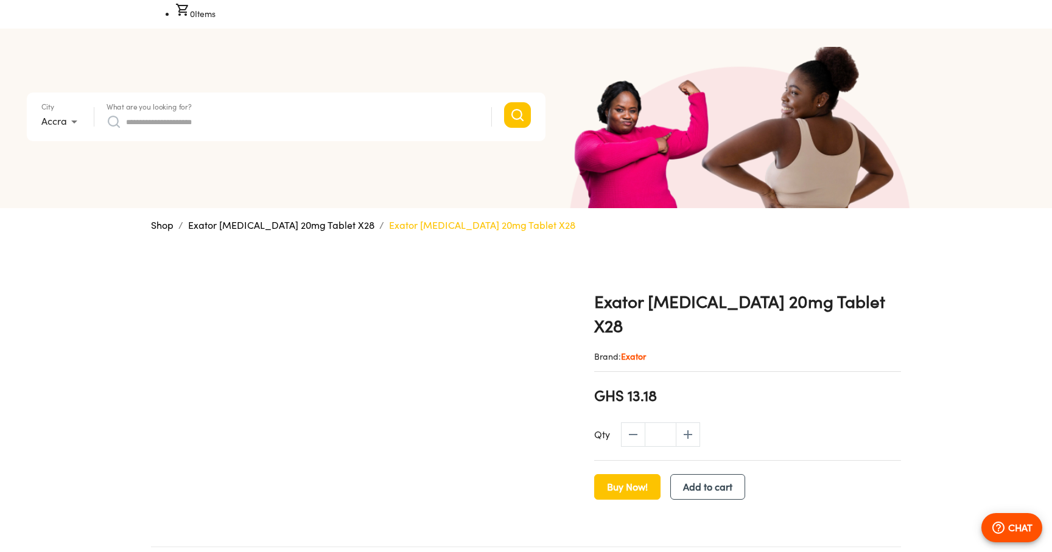
scroll to position [177, 0]
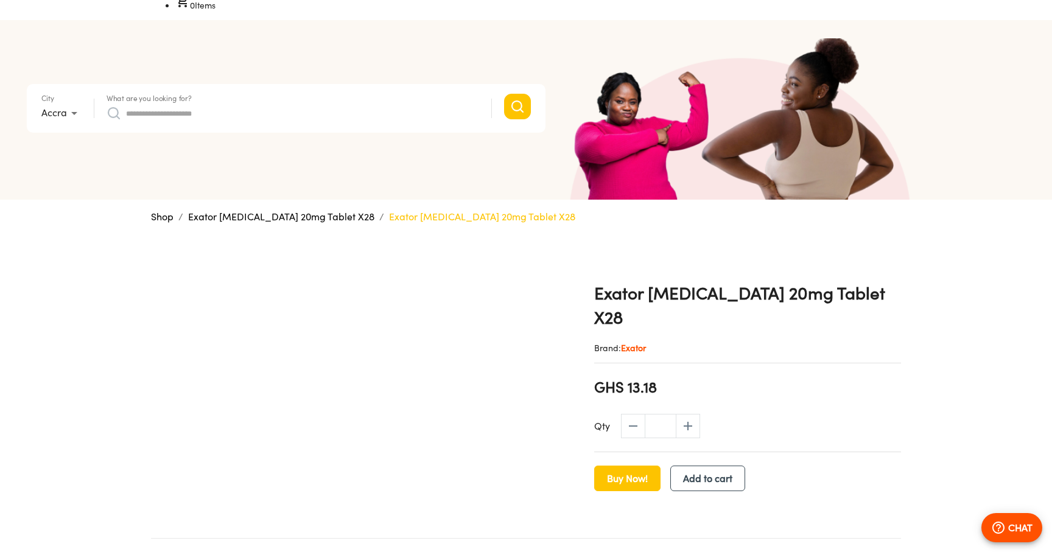
click at [575, 343] on span "Exator" at bounding box center [633, 348] width 25 height 10
